Goal: Task Accomplishment & Management: Complete application form

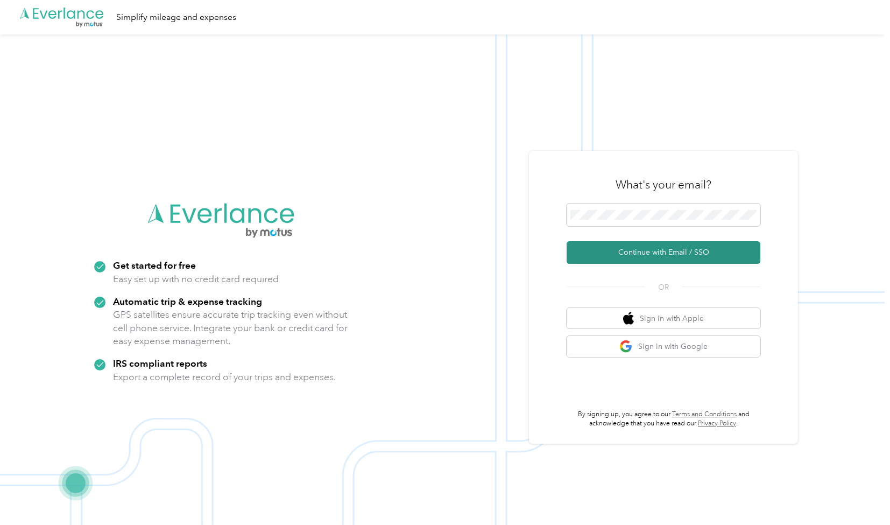
click at [622, 259] on button "Continue with Email / SSO" at bounding box center [664, 252] width 194 height 23
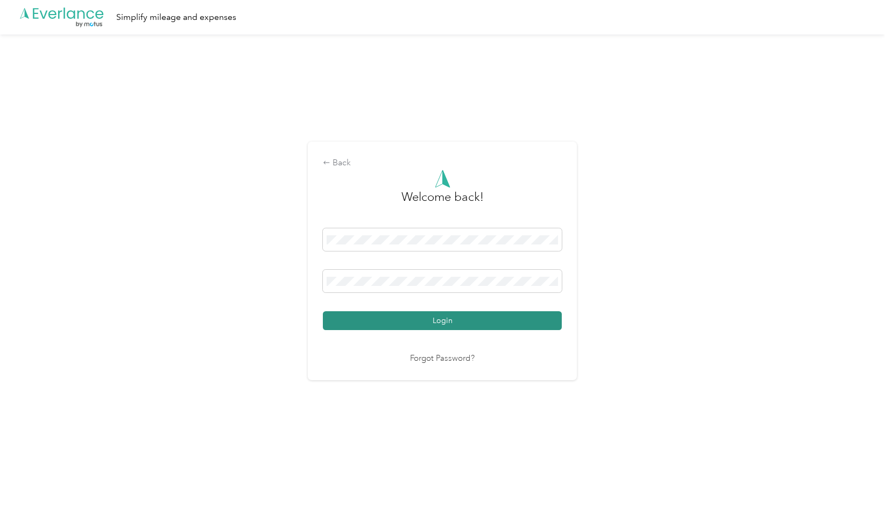
click at [433, 321] on button "Login" at bounding box center [442, 320] width 239 height 19
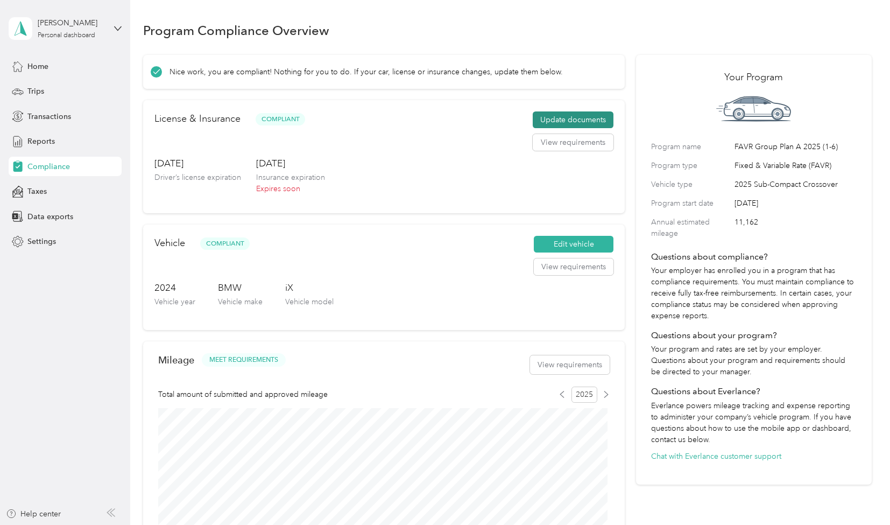
click at [555, 123] on button "Update documents" at bounding box center [573, 119] width 81 height 17
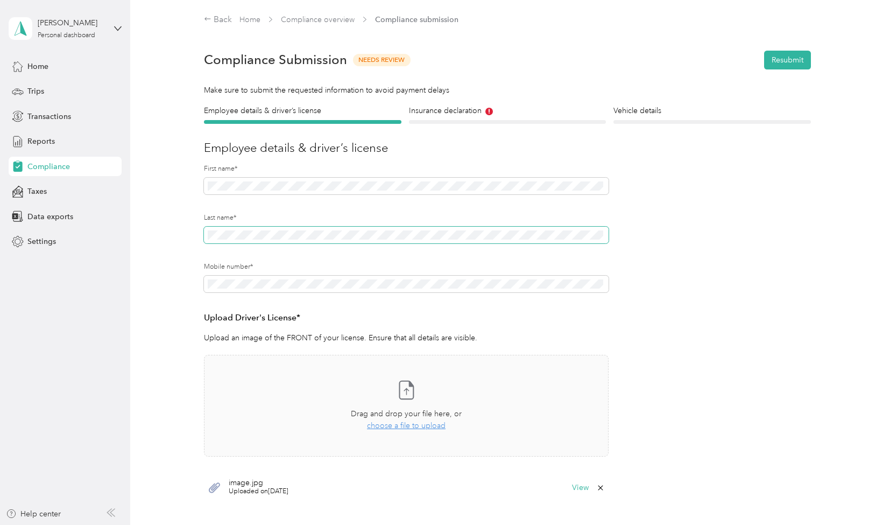
click at [281, 241] on span at bounding box center [406, 235] width 405 height 17
click at [178, 239] on div "Employee details & driver’s license License Insurance declaration Insurance Veh…" at bounding box center [507, 326] width 728 height 443
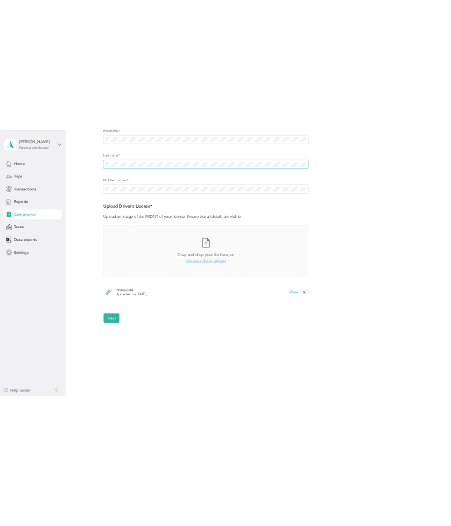
scroll to position [170, 0]
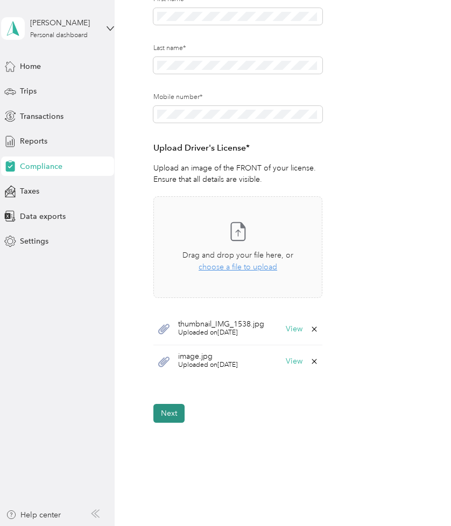
click at [173, 423] on button "Next" at bounding box center [168, 413] width 31 height 19
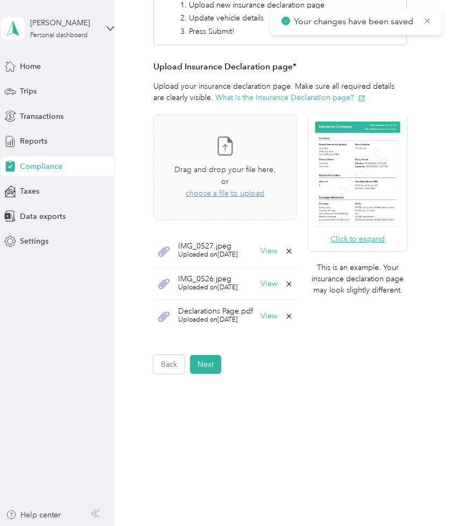
scroll to position [237, 0]
click at [194, 200] on div "Drag and drop your file here, or choose a file to upload" at bounding box center [225, 182] width 103 height 36
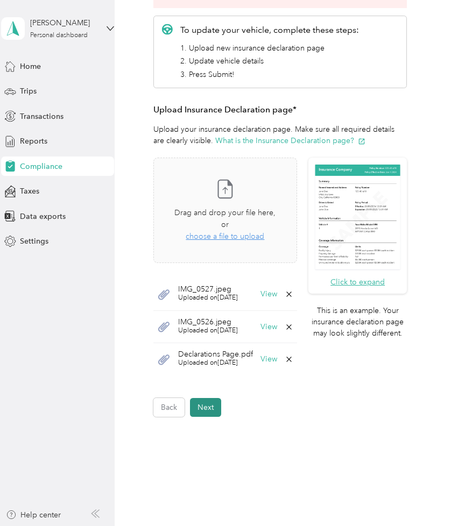
click at [206, 417] on button "Next" at bounding box center [205, 407] width 31 height 19
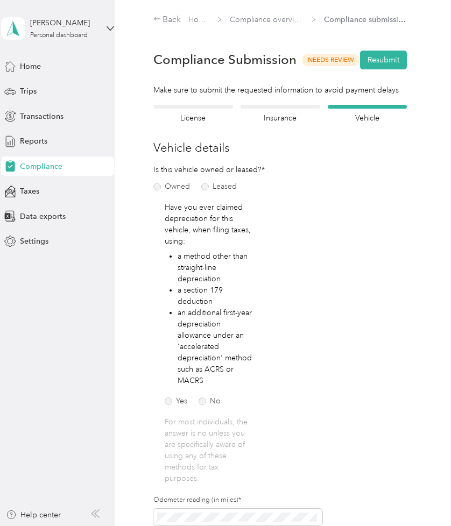
scroll to position [343, 0]
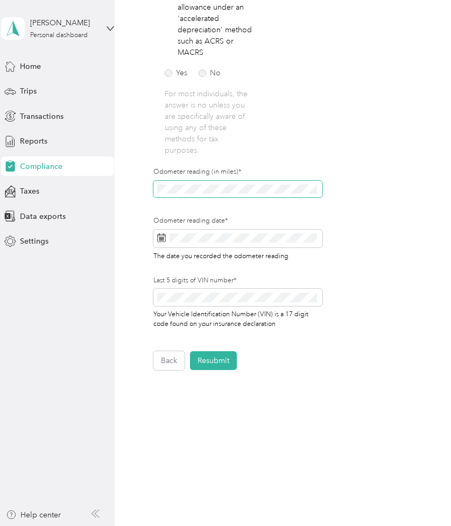
click at [196, 195] on span at bounding box center [237, 189] width 169 height 17
click at [114, 184] on section "[PERSON_NAME] Personal dashboard Home Trips Transactions Reports Compliance Tax…" at bounding box center [223, 263] width 446 height 526
click at [211, 361] on button "Resubmit" at bounding box center [213, 360] width 47 height 19
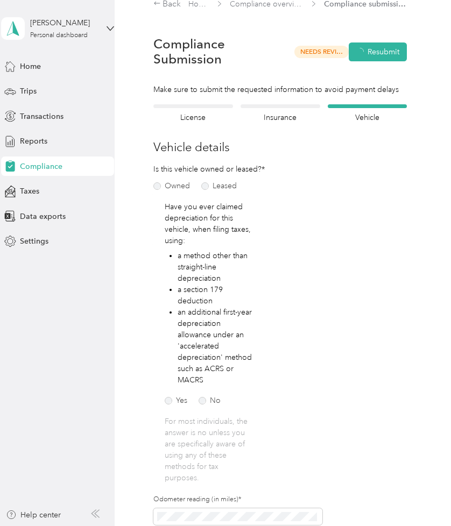
scroll to position [13, 0]
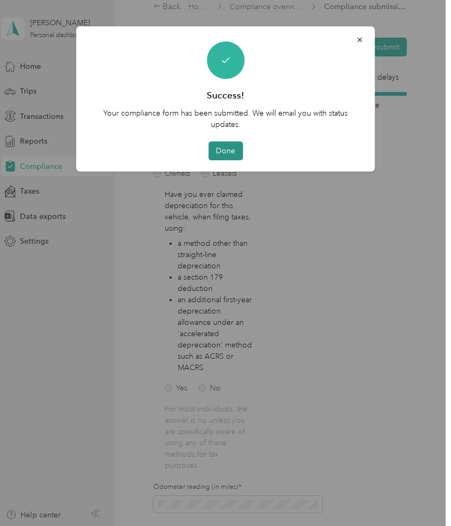
click at [230, 143] on button "Done" at bounding box center [225, 151] width 34 height 19
